Goal: Information Seeking & Learning: Learn about a topic

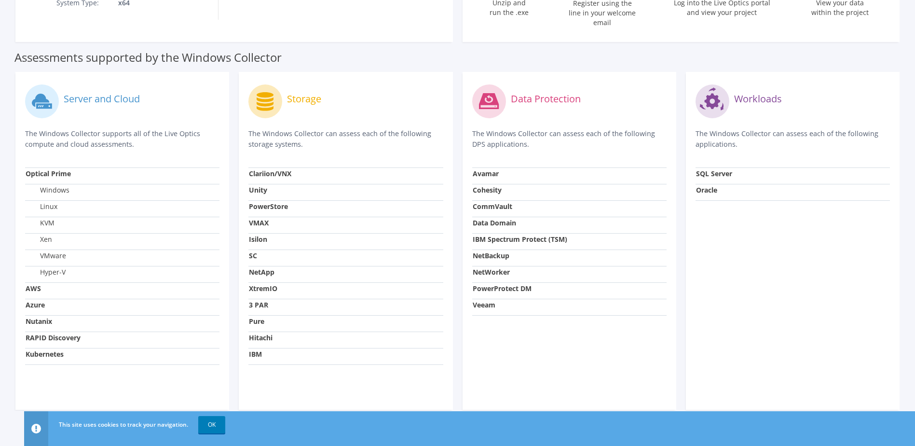
scroll to position [271, 0]
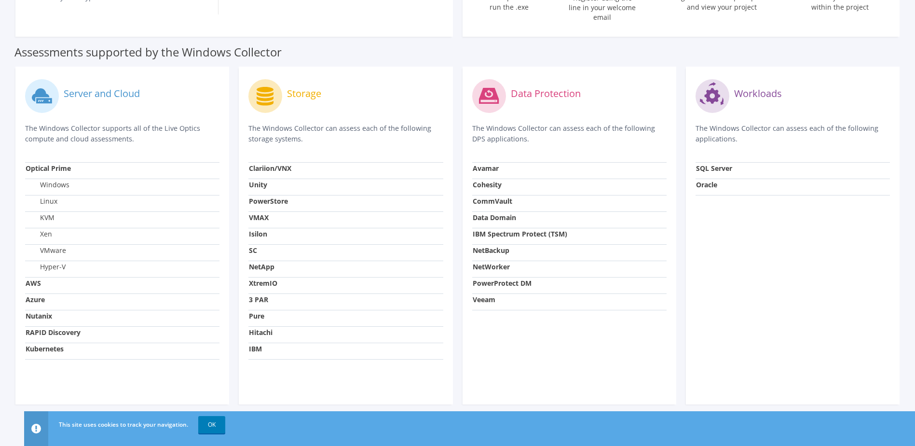
click at [335, 53] on div "Assessments supported by the Windows Collector" at bounding box center [457, 50] width 886 height 24
click at [206, 428] on link "OK" at bounding box center [211, 424] width 27 height 17
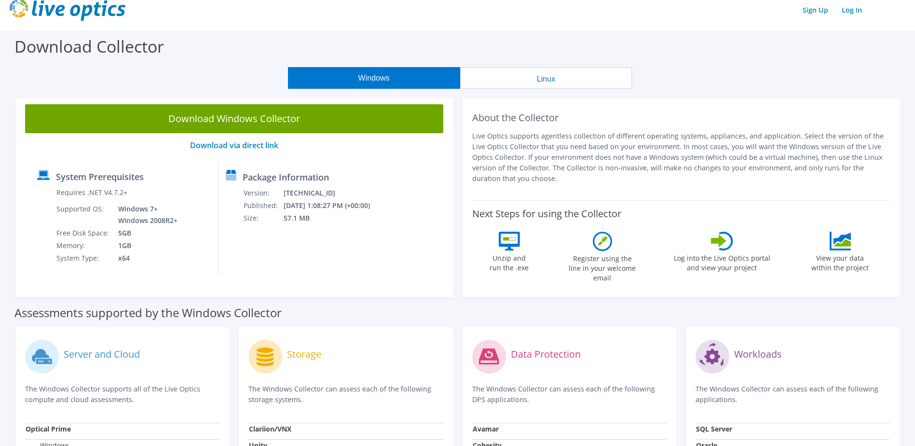
scroll to position [0, 0]
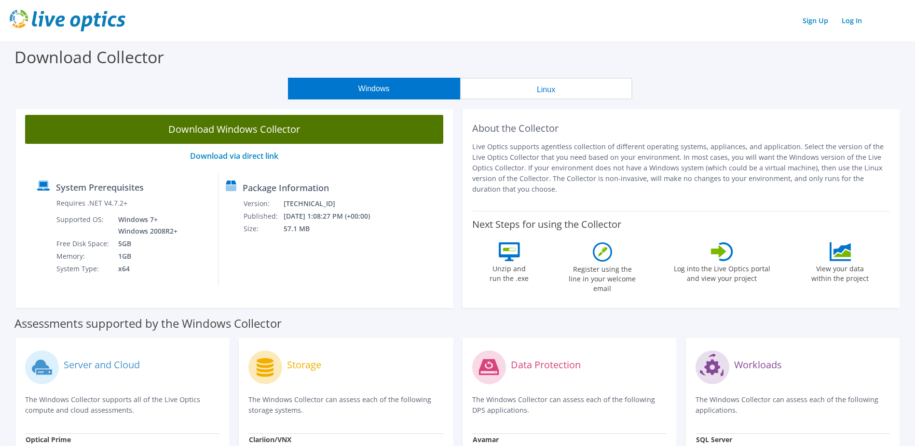
click at [264, 134] on link "Download Windows Collector" at bounding box center [234, 129] width 418 height 29
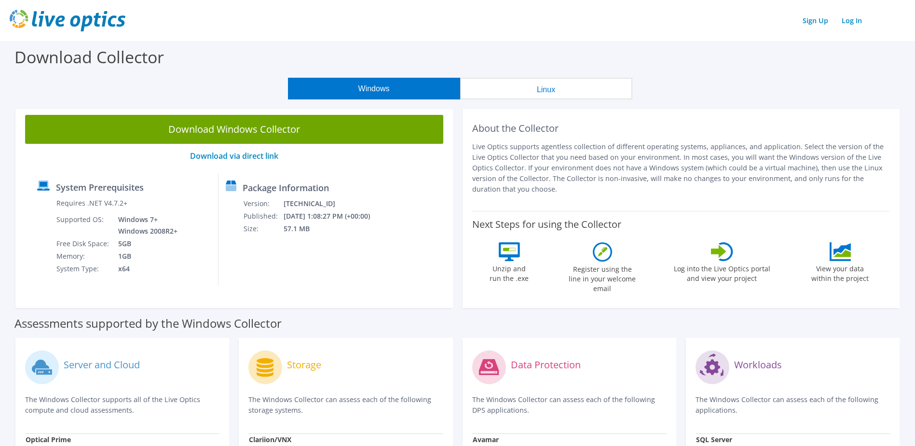
click at [819, 94] on div "Windows Linux" at bounding box center [460, 89] width 900 height 22
click at [850, 23] on link "Log In" at bounding box center [852, 21] width 30 height 14
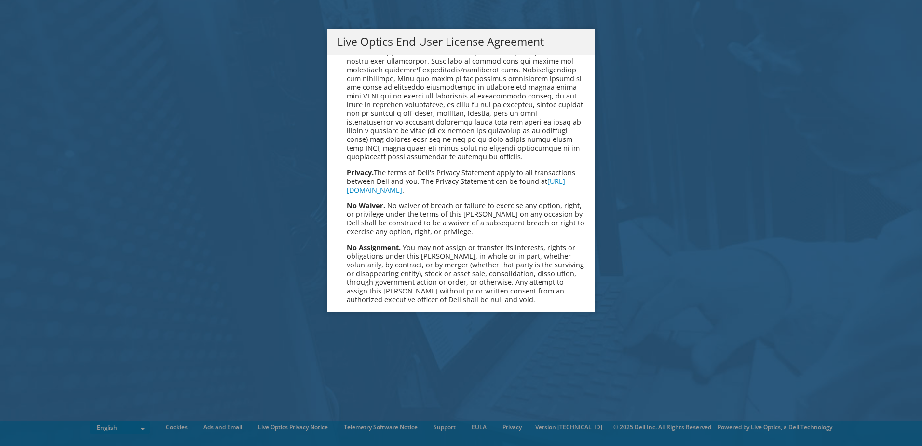
scroll to position [3646, 0]
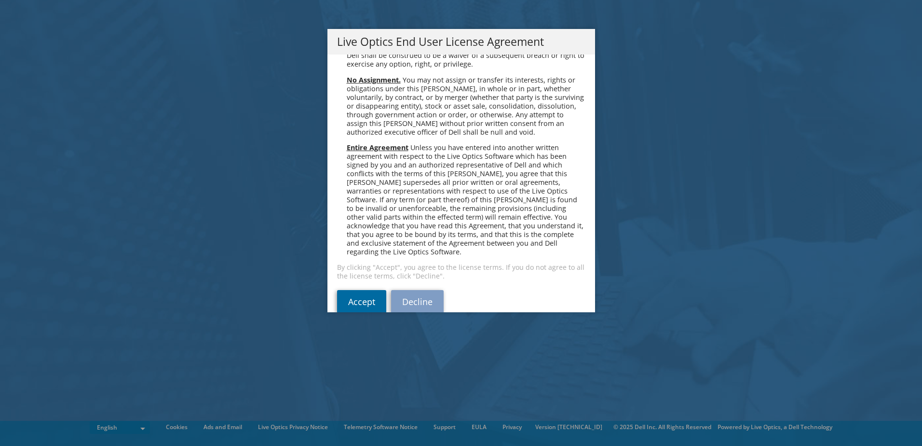
click at [368, 290] on link "Accept" at bounding box center [361, 301] width 49 height 23
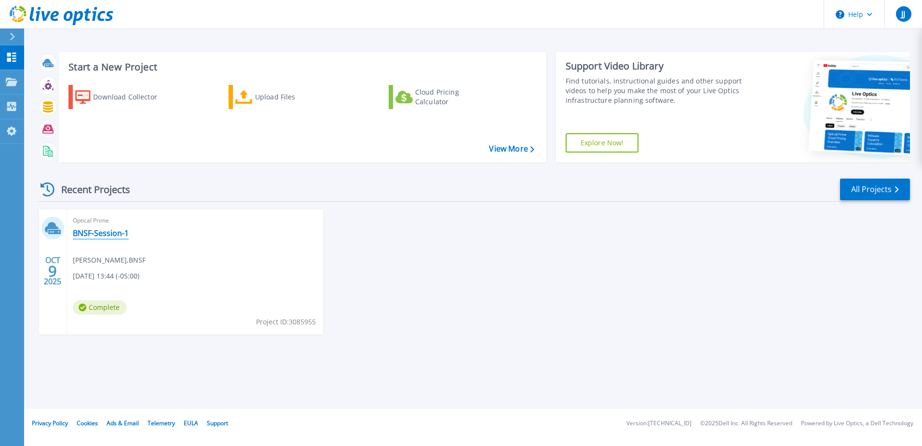
click at [112, 237] on link "BNSF-Session-1" at bounding box center [101, 233] width 56 height 10
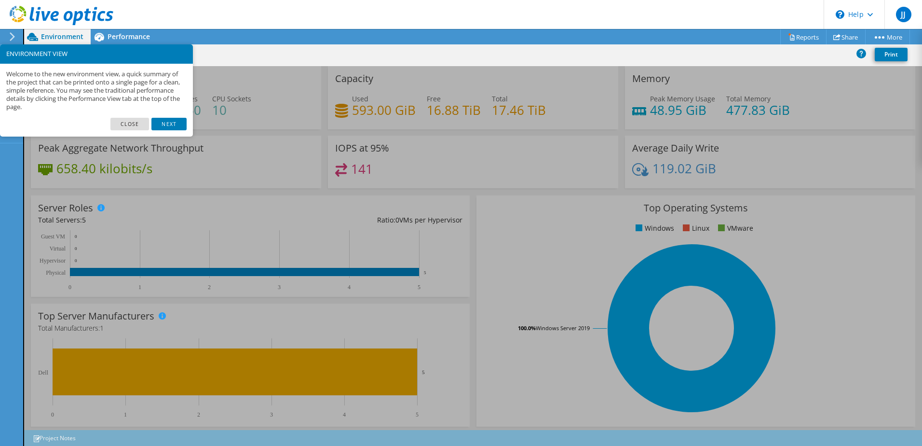
click at [128, 131] on footer "Close Next" at bounding box center [96, 127] width 193 height 19
click at [137, 125] on link "Close" at bounding box center [129, 124] width 39 height 13
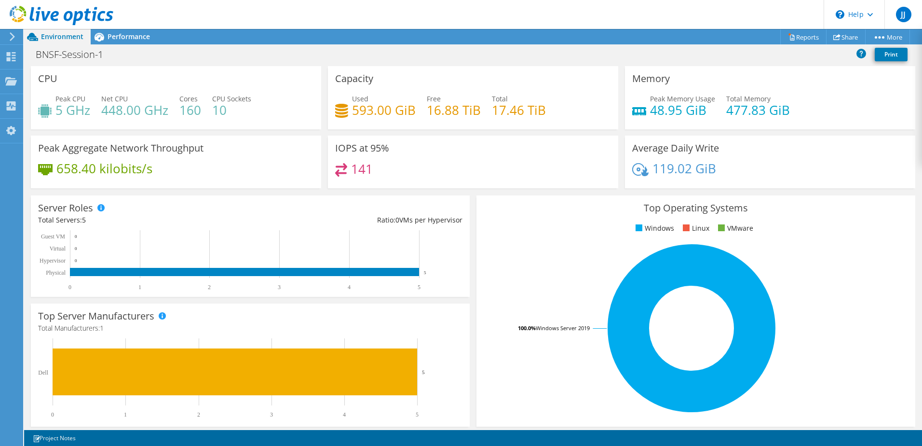
click at [527, 114] on h4 "17.46 TiB" at bounding box center [519, 110] width 54 height 11
click at [358, 115] on h4 "593.00 GiB" at bounding box center [384, 110] width 64 height 11
click at [132, 37] on span "Performance" at bounding box center [129, 36] width 42 height 9
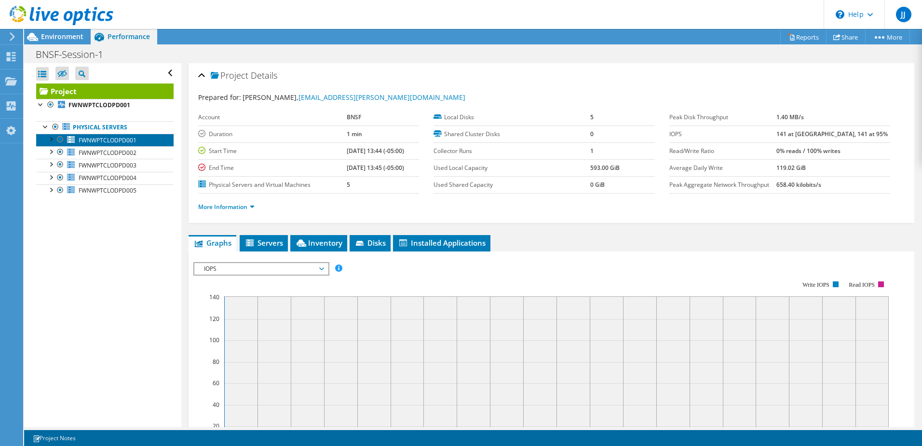
click at [102, 140] on span "FWNWPTCLODPD001" at bounding box center [108, 140] width 58 height 8
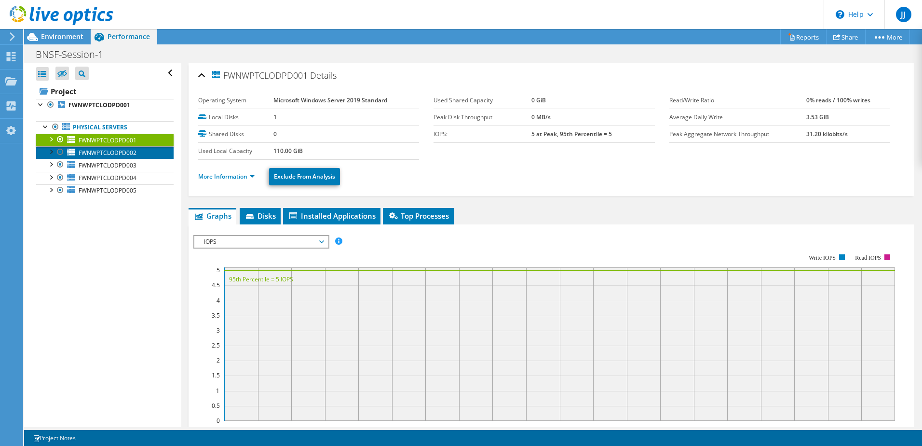
click at [108, 153] on span "FWNWPTCLODPD002" at bounding box center [108, 153] width 58 height 8
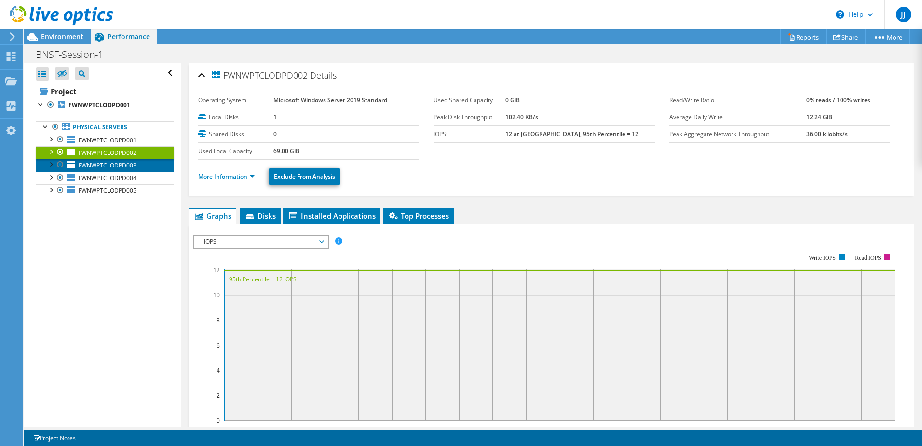
click at [109, 166] on span "FWNWPTCLODPD003" at bounding box center [108, 165] width 58 height 8
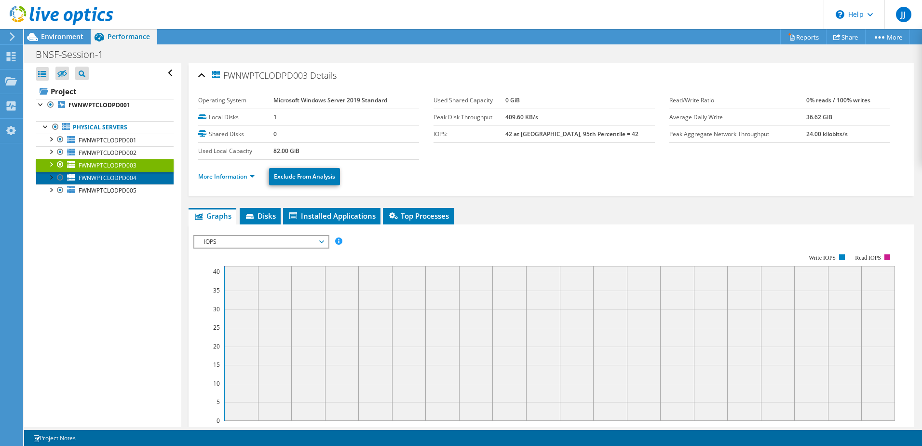
click at [106, 179] on span "FWNWPTCLODPD004" at bounding box center [108, 178] width 58 height 8
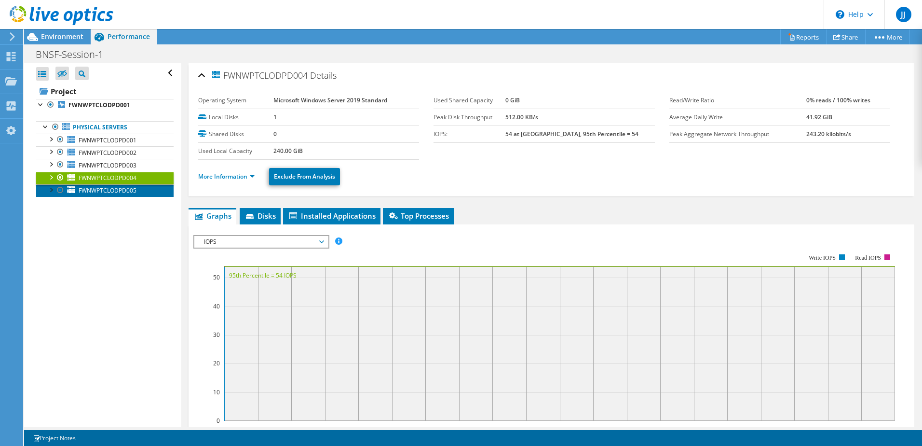
click at [96, 189] on span "FWNWPTCLODPD005" at bounding box center [108, 190] width 58 height 8
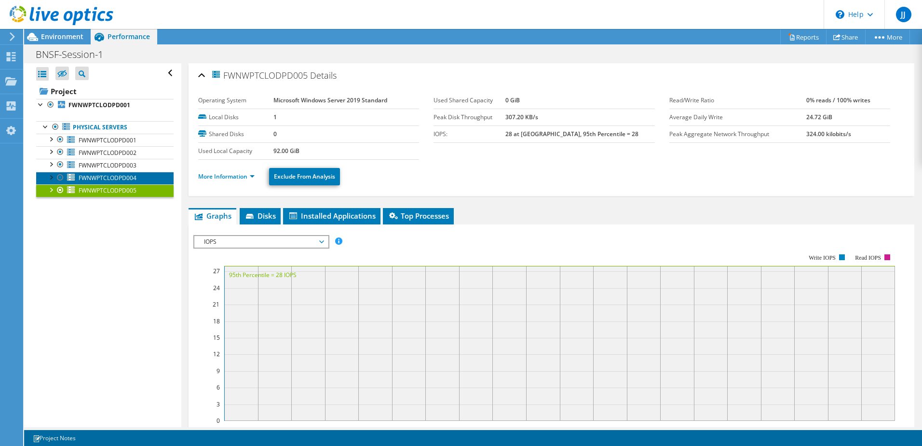
click at [98, 180] on span "FWNWPTCLODPD004" at bounding box center [108, 178] width 58 height 8
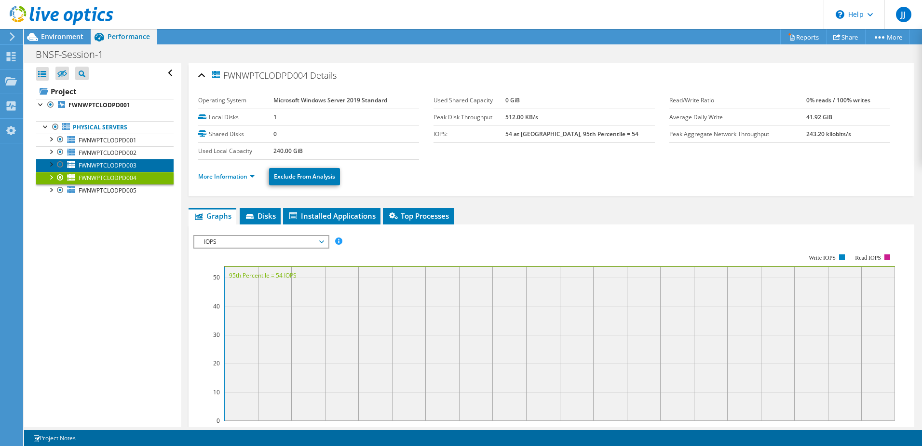
click at [103, 166] on span "FWNWPTCLODPD003" at bounding box center [108, 165] width 58 height 8
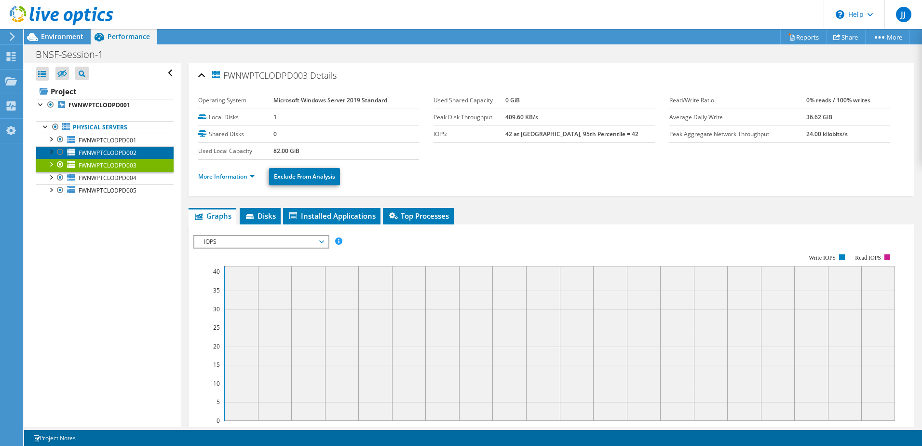
click at [103, 155] on span "FWNWPTCLODPD002" at bounding box center [108, 153] width 58 height 8
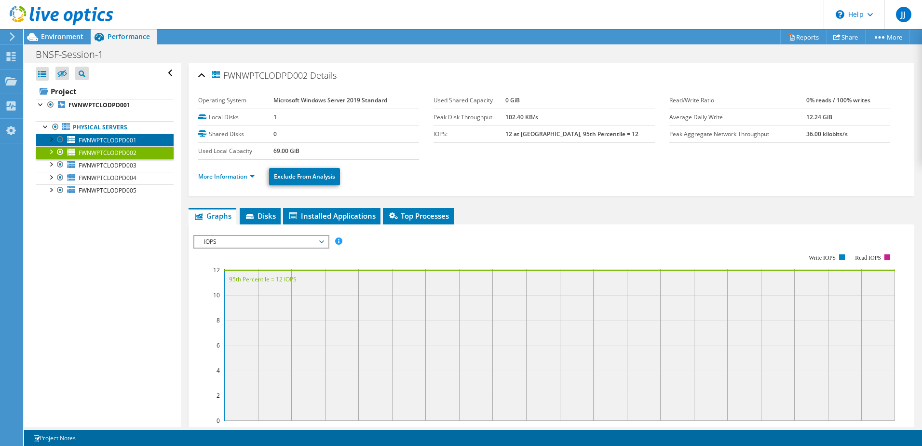
click at [103, 138] on span "FWNWPTCLODPD001" at bounding box center [108, 140] width 58 height 8
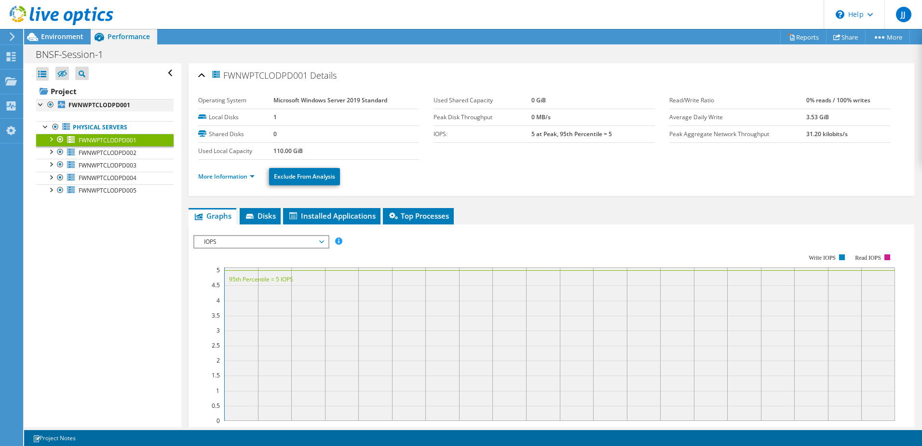
click at [41, 107] on div at bounding box center [41, 104] width 10 height 10
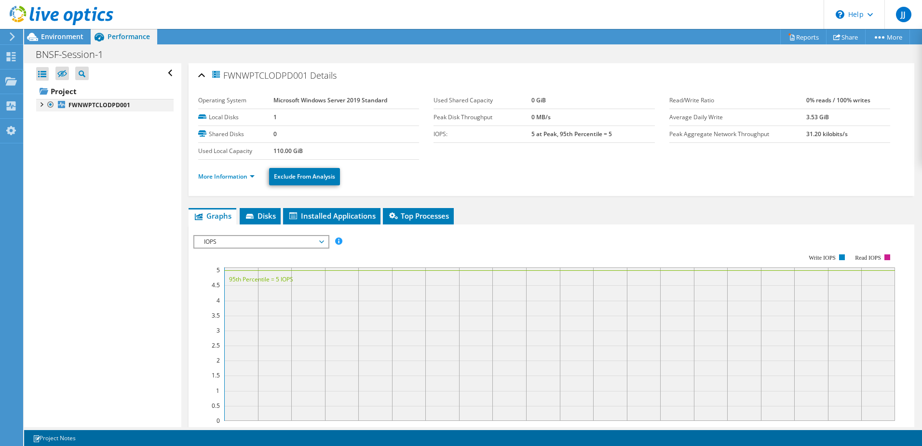
click at [41, 107] on div at bounding box center [41, 104] width 10 height 10
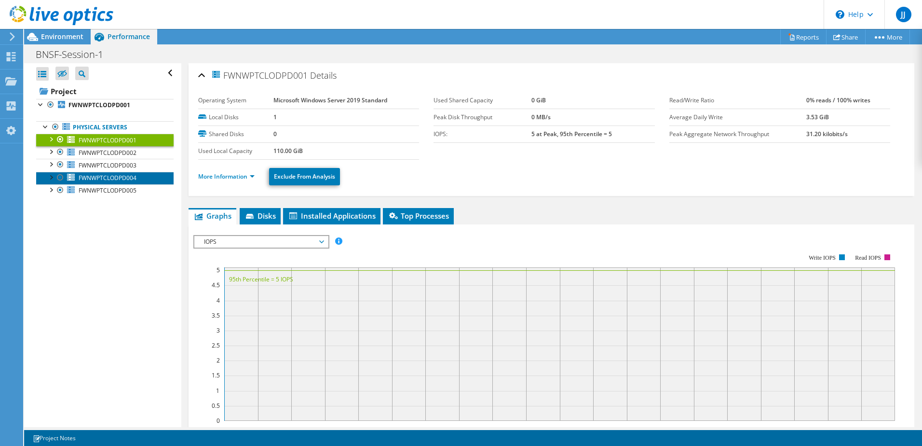
click at [115, 175] on span "FWNWPTCLODPD004" at bounding box center [108, 178] width 58 height 8
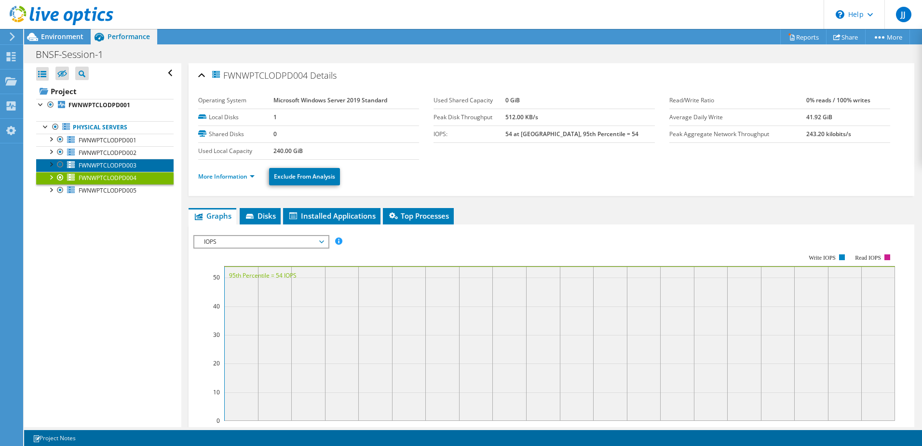
click at [107, 169] on span "FWNWPTCLODPD003" at bounding box center [108, 165] width 58 height 8
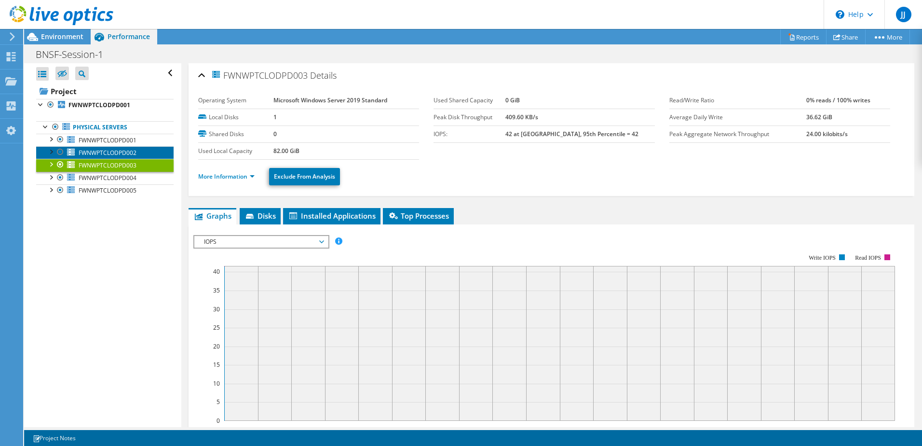
click at [110, 153] on span "FWNWPTCLODPD002" at bounding box center [108, 153] width 58 height 8
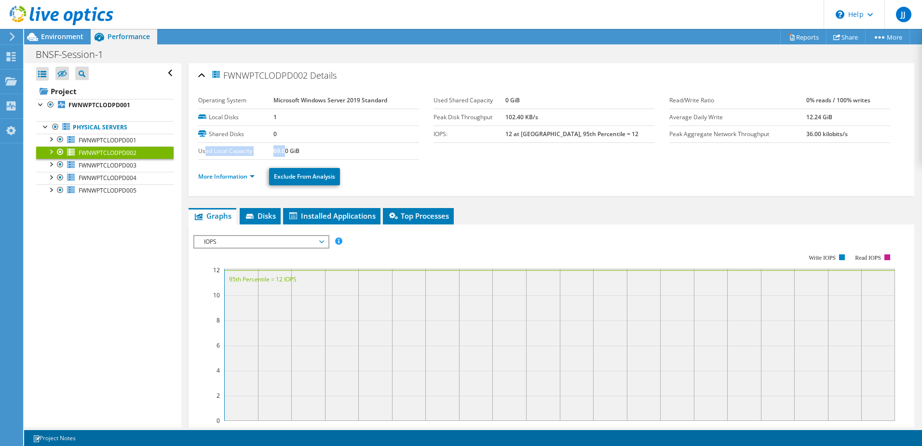
drag, startPoint x: 284, startPoint y: 151, endPoint x: 204, endPoint y: 153, distance: 80.1
click at [204, 153] on tr "Used Local Capacity 69.00 GiB" at bounding box center [308, 150] width 221 height 17
click at [205, 153] on label "Used Local Capacity" at bounding box center [235, 151] width 75 height 10
click at [439, 158] on section "Operating System Microsoft Windows Server 2019 Standard Local Disks 1 Shared Di…" at bounding box center [433, 126] width 471 height 68
click at [54, 35] on span "Environment" at bounding box center [62, 36] width 42 height 9
